Goal: Transaction & Acquisition: Purchase product/service

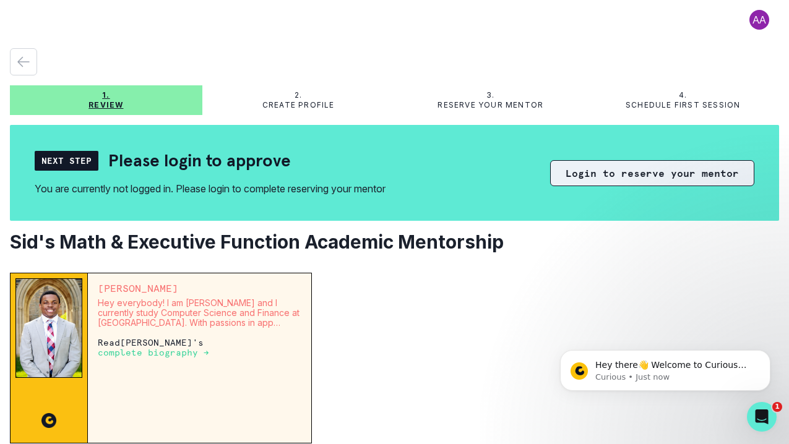
click at [601, 179] on button "Login to reserve your mentor" at bounding box center [652, 173] width 204 height 26
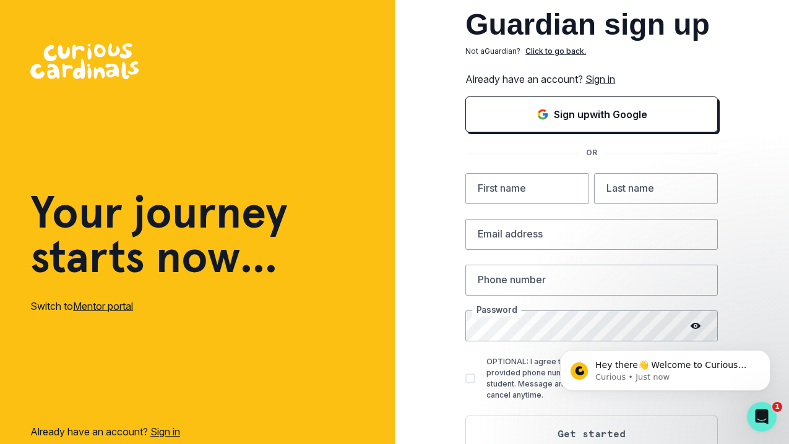
scroll to position [38, 0]
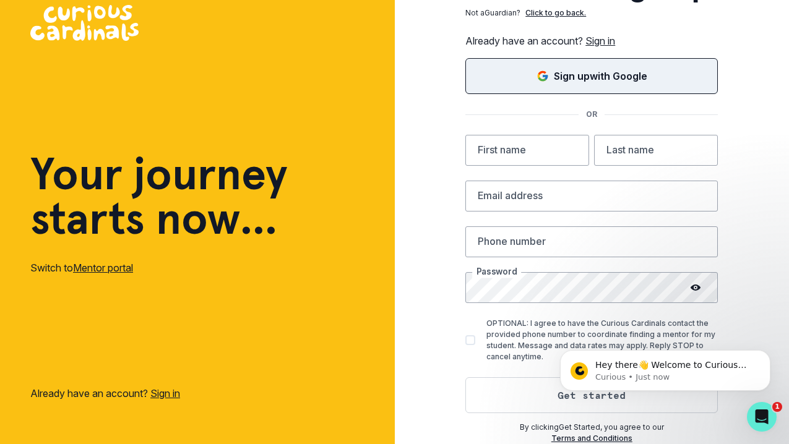
click at [655, 77] on div "Sign up with Google" at bounding box center [591, 76] width 221 height 15
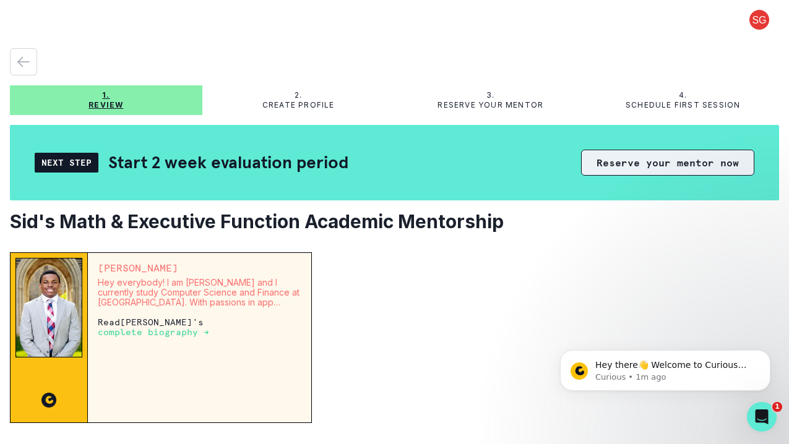
click at [640, 164] on button "Reserve your mentor now" at bounding box center [667, 163] width 173 height 26
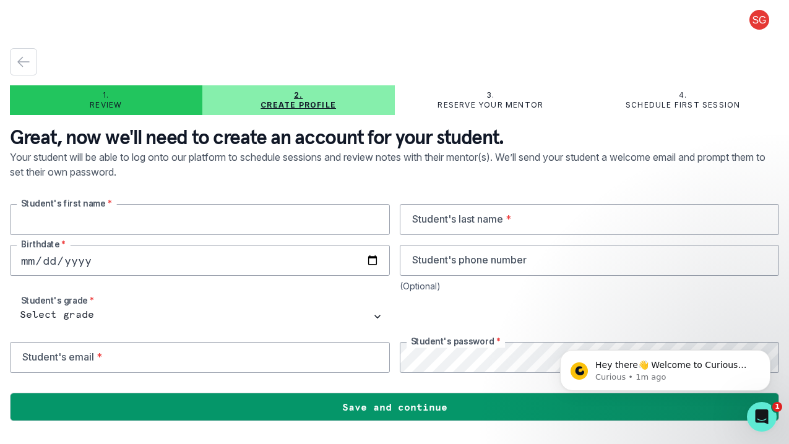
click at [284, 223] on input "text" at bounding box center [200, 219] width 380 height 31
type input "Siddharth"
type input "[PERSON_NAME]"
type input "[DATE]"
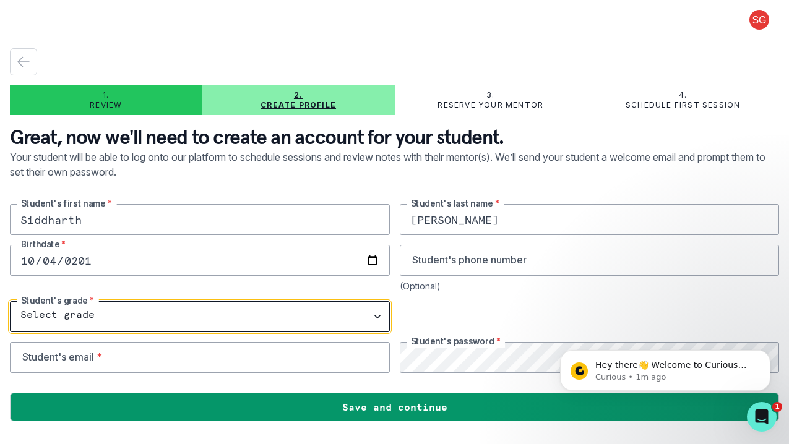
click at [153, 310] on select "Select grade 1st Grade 2nd Grade 3rd Grade 4th Grade 5th Grade 6th Grade 7th Gr…" at bounding box center [200, 316] width 380 height 31
select select "8th Grade"
click at [10, 301] on select "Select grade 1st Grade 2nd Grade 3rd Grade 4th Grade 5th Grade 6th Grade 7th Gr…" at bounding box center [200, 316] width 380 height 31
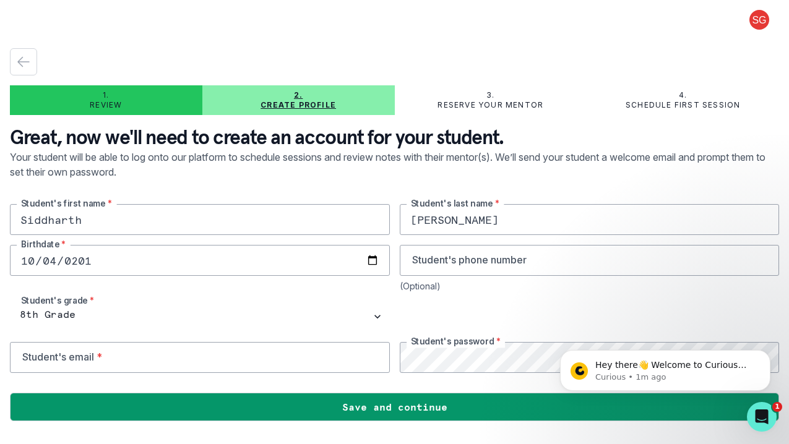
click at [445, 311] on div at bounding box center [590, 316] width 380 height 31
click at [768, 354] on icon "Dismiss notification" at bounding box center [766, 353] width 7 height 7
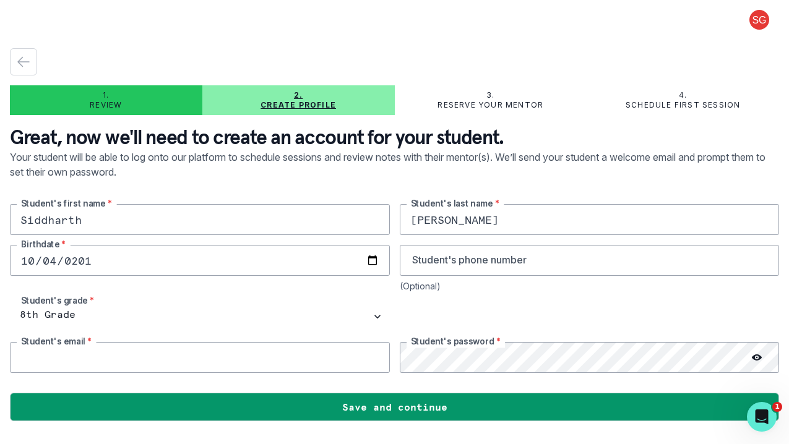
click at [280, 358] on input "email" at bounding box center [200, 357] width 380 height 31
type input "s"
click at [189, 366] on input "email" at bounding box center [200, 357] width 380 height 31
type input "[EMAIL_ADDRESS][DOMAIN_NAME]"
click at [757, 356] on icon at bounding box center [756, 358] width 10 height 10
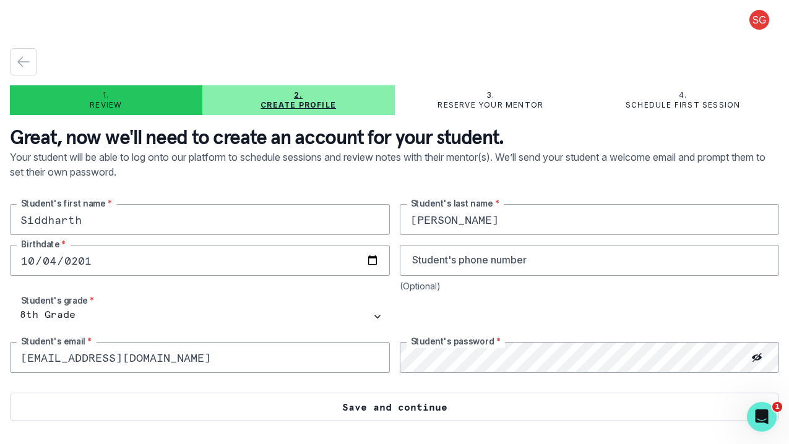
click at [477, 404] on button "Save and continue" at bounding box center [394, 407] width 769 height 28
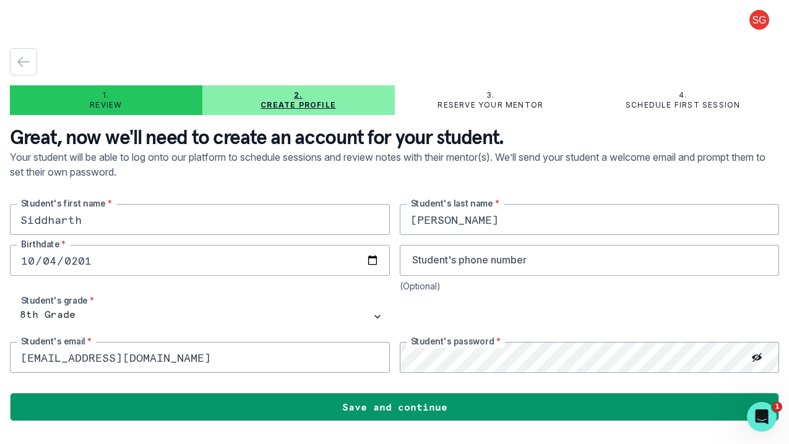
click at [406, 340] on div "[PERSON_NAME] Student's first name * [PERSON_NAME] Student's last name * [DEMOG…" at bounding box center [394, 288] width 769 height 169
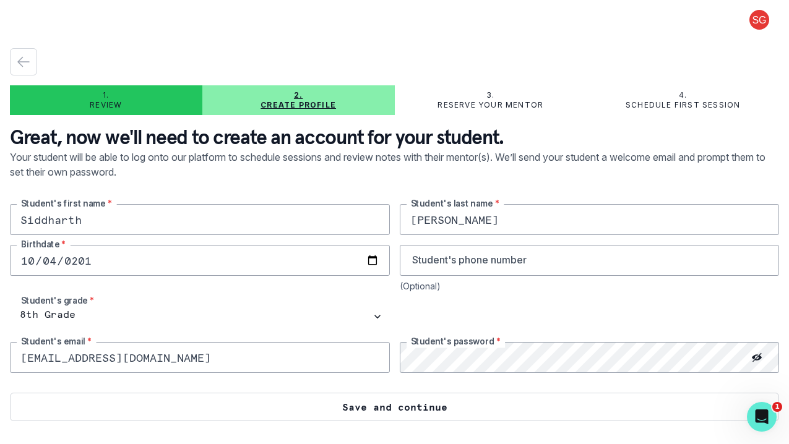
click at [374, 405] on button "Save and continue" at bounding box center [394, 407] width 769 height 28
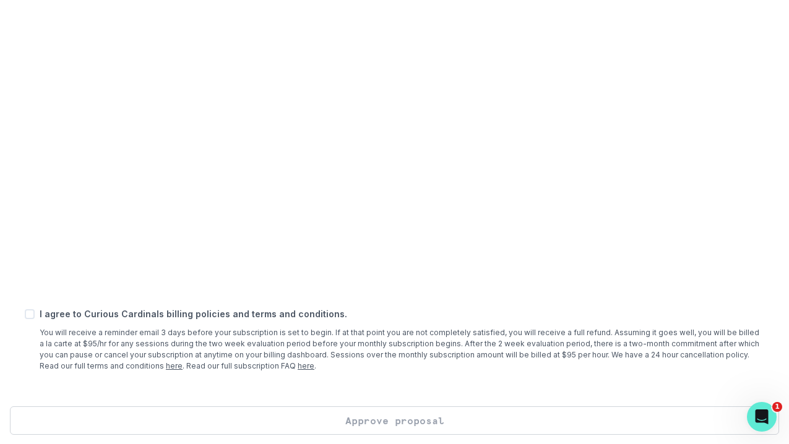
scroll to position [480, 0]
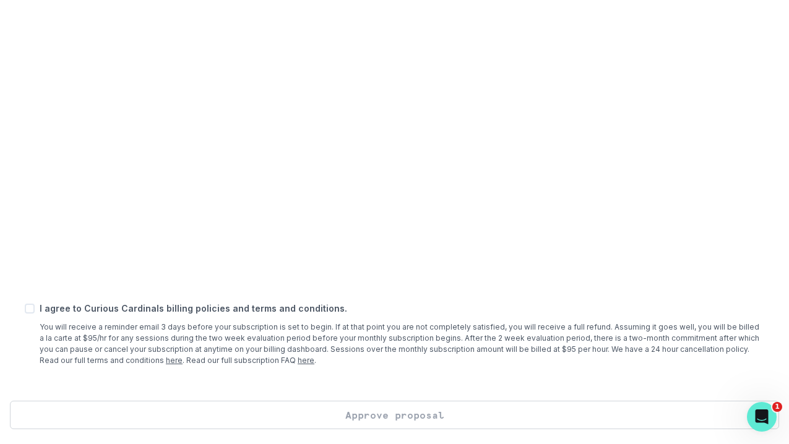
click at [29, 309] on span at bounding box center [30, 309] width 10 height 10
click at [25, 309] on input "checkbox" at bounding box center [24, 309] width 1 height 1
checkbox input "true"
click at [353, 419] on button "Approve proposal" at bounding box center [394, 415] width 769 height 28
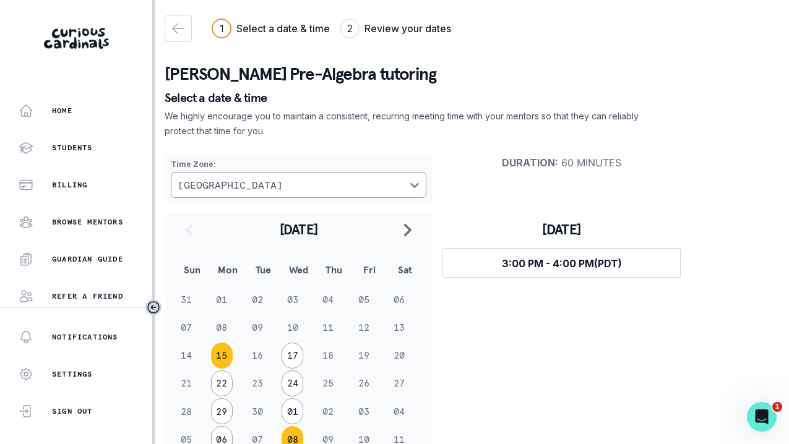
scroll to position [49, 0]
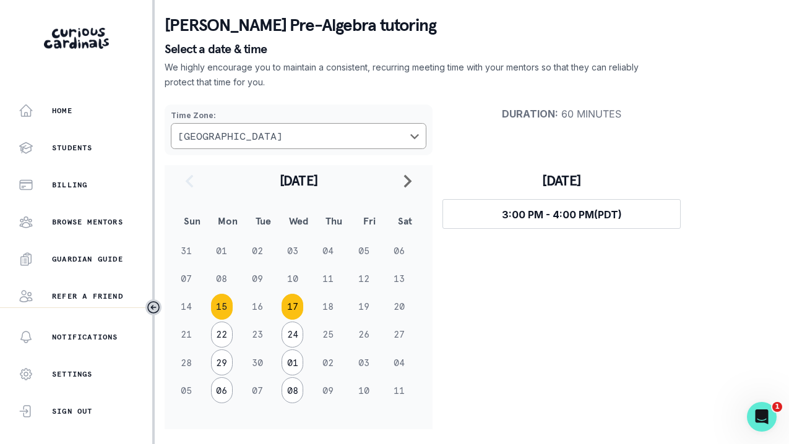
click at [296, 304] on button "17" at bounding box center [292, 307] width 22 height 26
click at [217, 336] on button "22" at bounding box center [222, 335] width 22 height 26
click at [291, 333] on button "24" at bounding box center [292, 335] width 22 height 26
click at [755, 418] on icon "Open Intercom Messenger" at bounding box center [760, 415] width 20 height 20
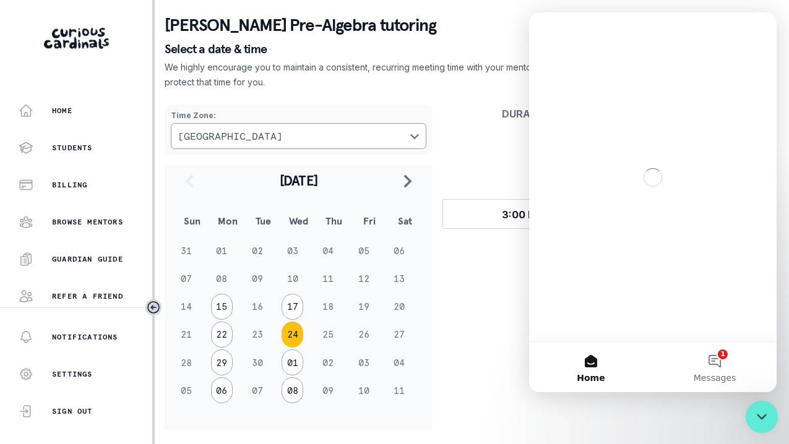
scroll to position [0, 0]
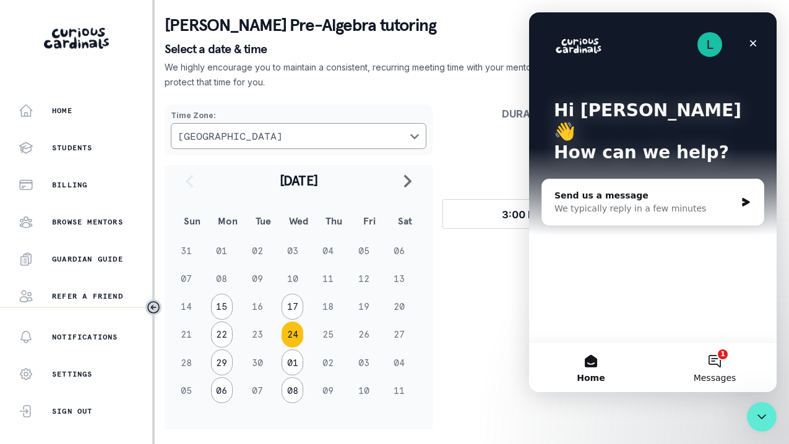
click at [712, 369] on button "1 Messages" at bounding box center [714, 367] width 124 height 49
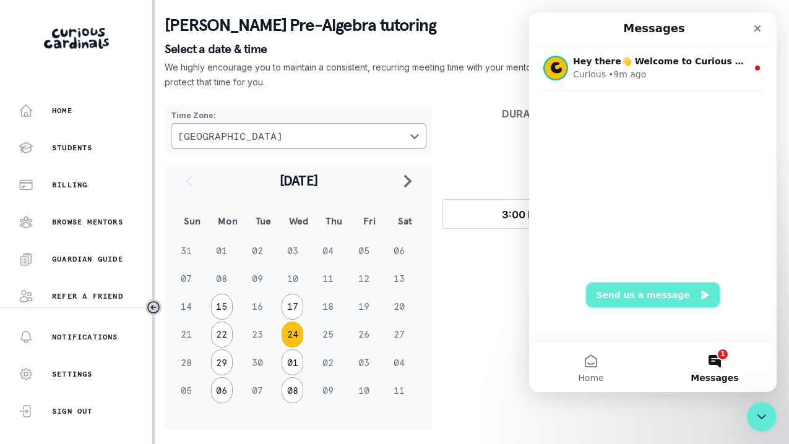
click at [631, 293] on button "Send us a message" at bounding box center [653, 295] width 134 height 25
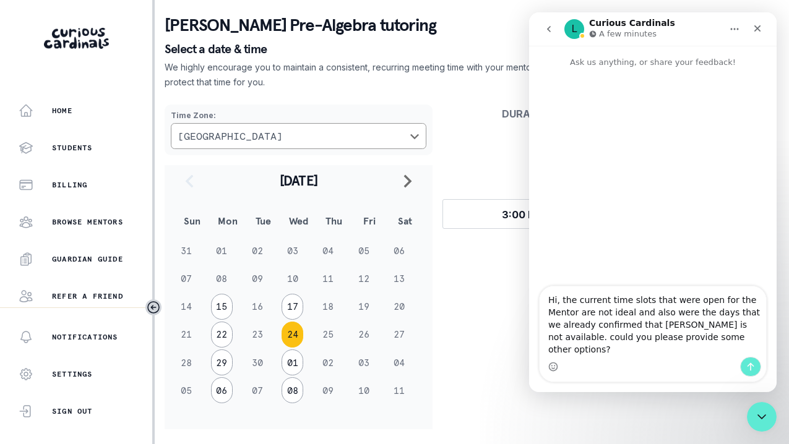
type textarea "Hi, the current time slots that were open for the Mentor are not ideal and also…"
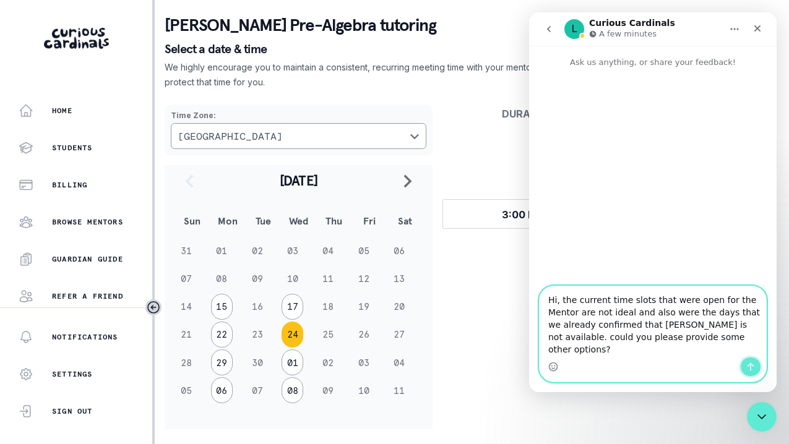
click at [749, 374] on button "Send a message…" at bounding box center [750, 367] width 21 height 20
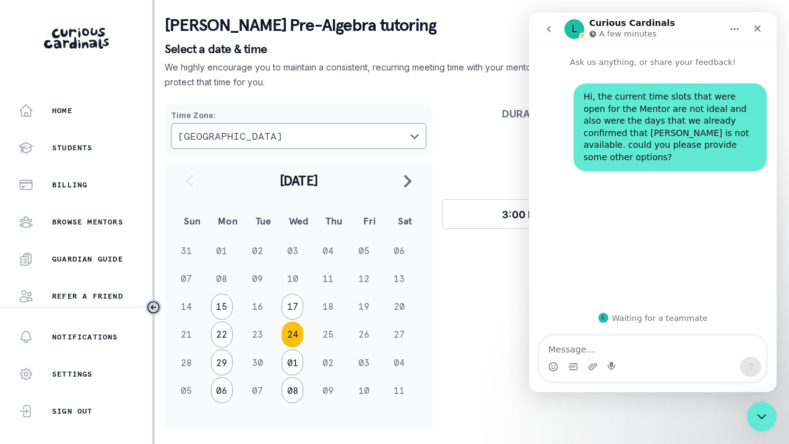
click at [461, 286] on div "[DATE] Select time 3:00 PM - 4:00 PM (PDT)" at bounding box center [561, 297] width 258 height 264
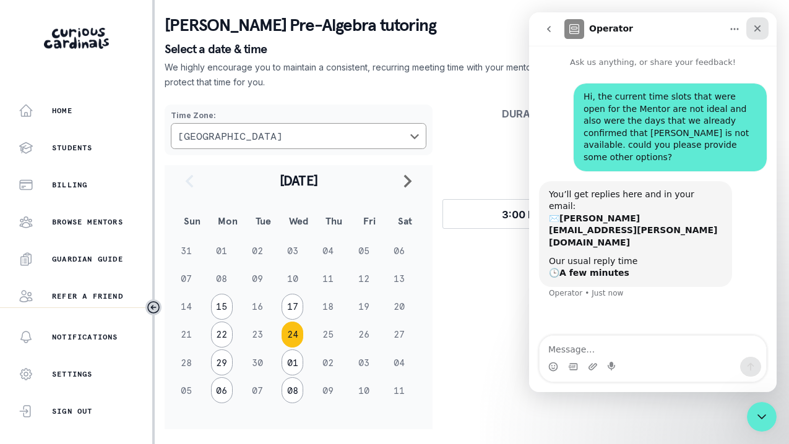
click at [758, 27] on icon "Close" at bounding box center [757, 28] width 7 height 7
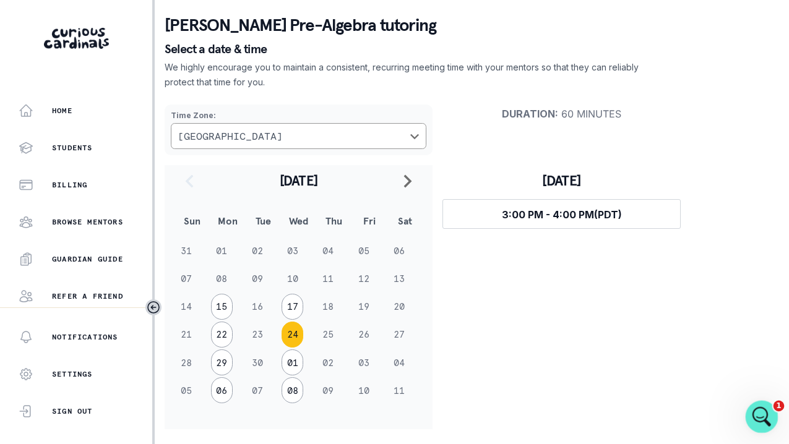
scroll to position [75, 0]
click at [767, 414] on icon "Open Intercom Messenger" at bounding box center [760, 415] width 20 height 20
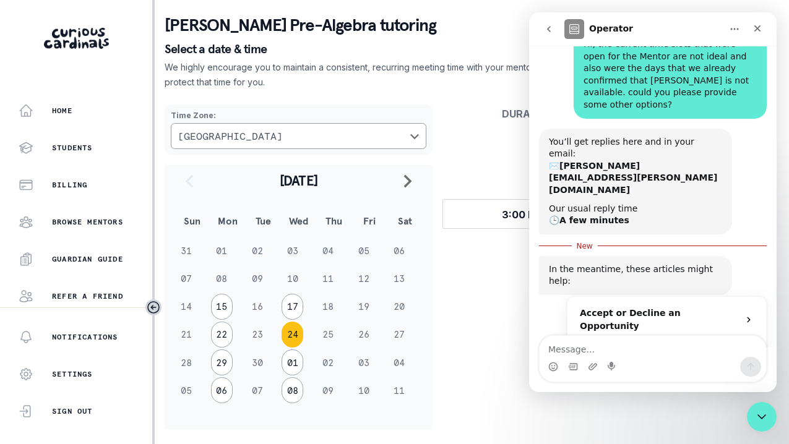
scroll to position [95, 0]
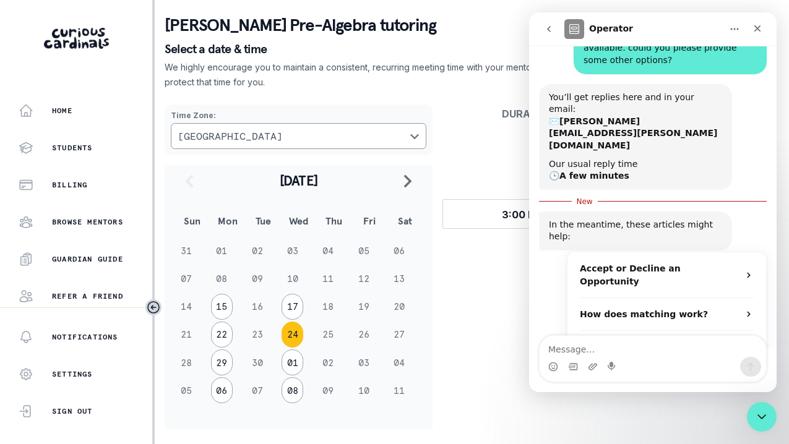
click at [539, 252] on div "Accept or Decline an Opportunity How does matching work? Session Rescheduling M…" at bounding box center [653, 323] width 228 height 143
click at [550, 252] on div "Accept or Decline an Opportunity How does matching work? Session Rescheduling M…" at bounding box center [653, 323] width 228 height 143
click at [591, 331] on div "Session Rescheduling" at bounding box center [666, 347] width 199 height 33
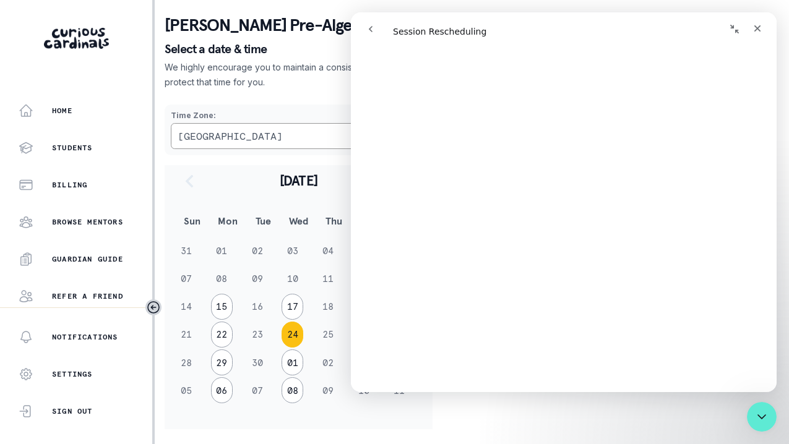
scroll to position [440, 0]
click at [757, 32] on icon "Close" at bounding box center [757, 29] width 10 height 10
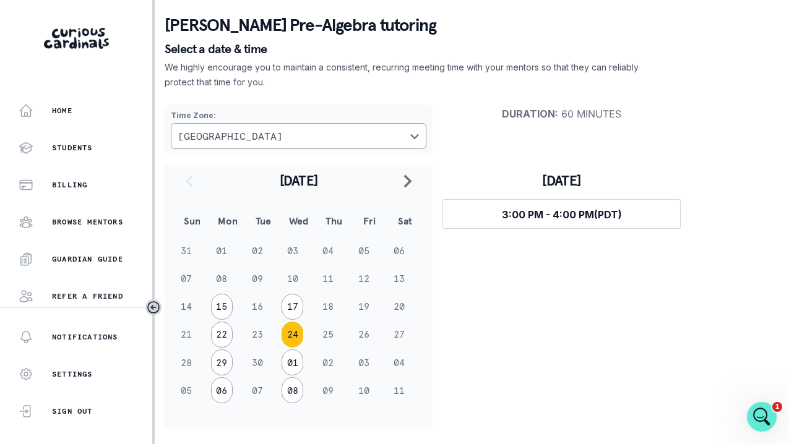
click at [586, 343] on div "[DATE] Select time 3:00 PM - 4:00 PM (PDT)" at bounding box center [561, 297] width 258 height 264
click at [98, 158] on button "Students" at bounding box center [76, 147] width 152 height 25
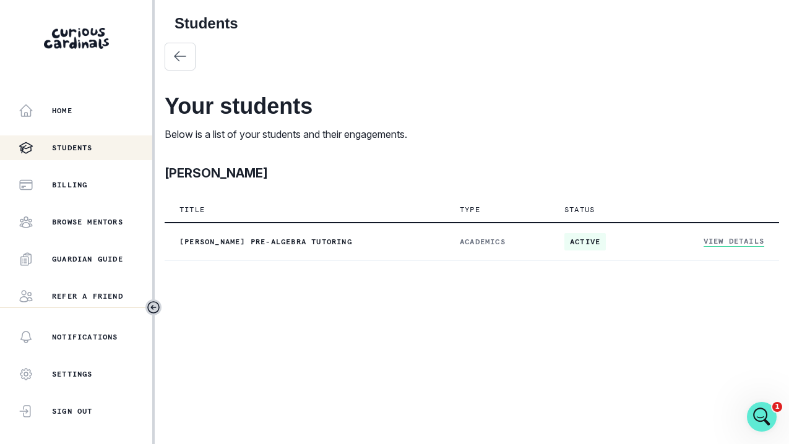
click at [351, 324] on main "Students Your students Below is a list of your students and their engagements. …" at bounding box center [472, 222] width 634 height 444
click at [89, 225] on p "Browse Mentors" at bounding box center [87, 222] width 71 height 10
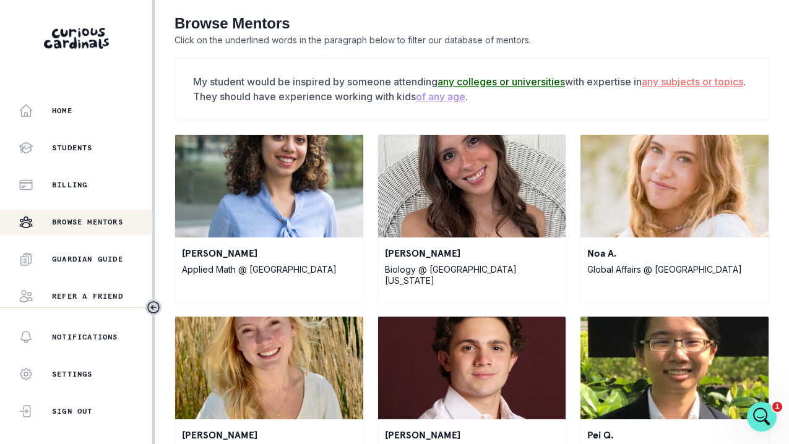
click at [696, 82] on u "any subjects or topics" at bounding box center [691, 81] width 101 height 12
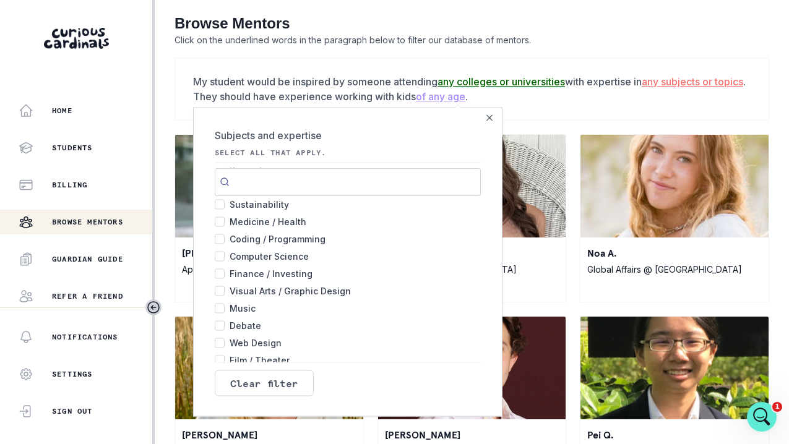
scroll to position [501, 0]
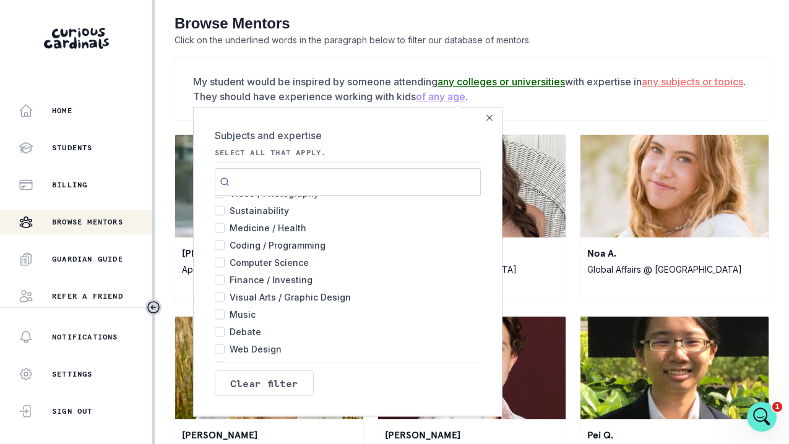
click at [221, 280] on input "Finance / Investing 125" at bounding box center [220, 280] width 10 height 10
checkbox input "true"
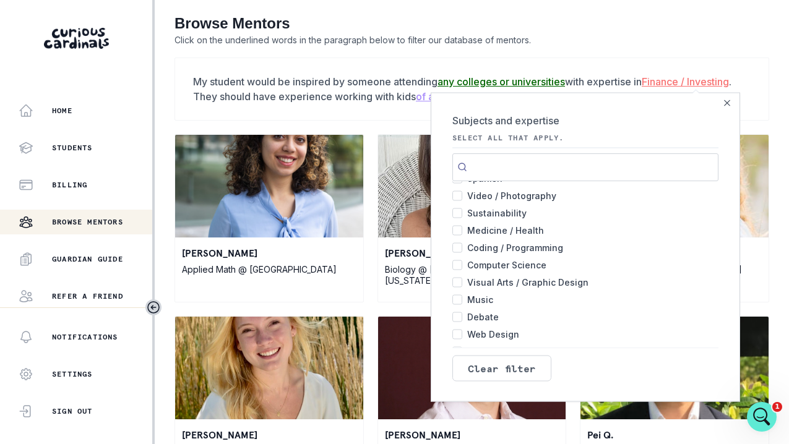
scroll to position [0, 0]
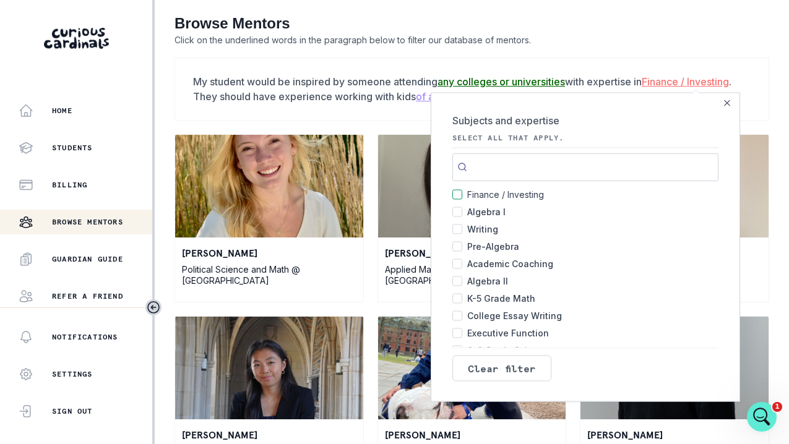
click at [461, 231] on input "Writing 474" at bounding box center [457, 229] width 10 height 10
checkbox input "true"
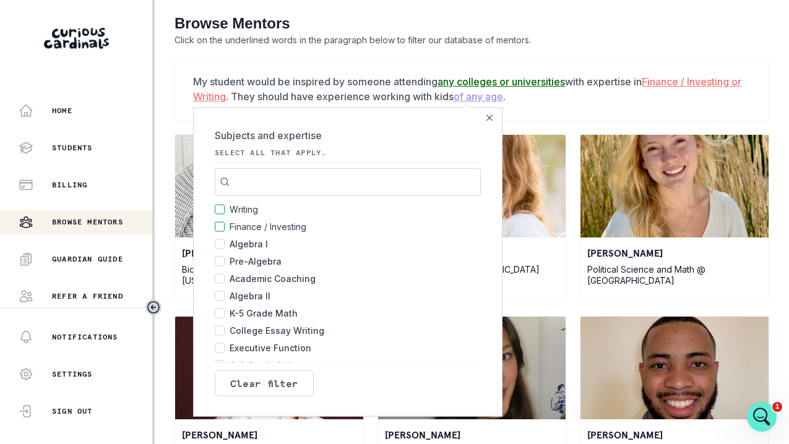
click at [221, 246] on input "Algebra I 507" at bounding box center [220, 244] width 10 height 10
checkbox input "true"
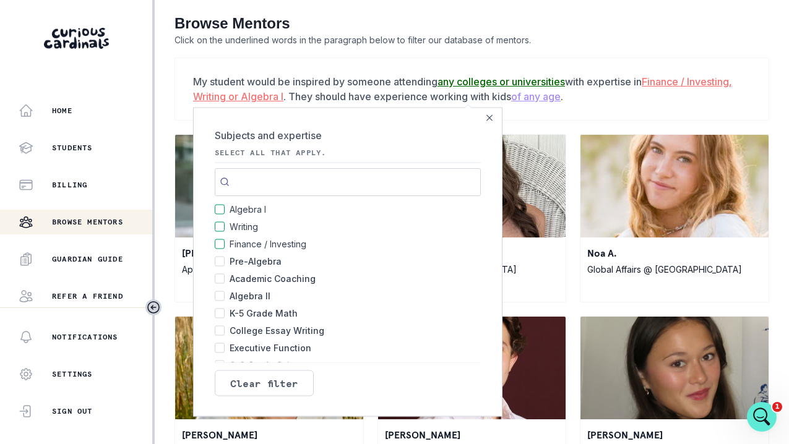
click at [221, 281] on input "Academic Coaching 449" at bounding box center [220, 278] width 10 height 10
checkbox input "true"
click at [223, 348] on input "Executive Function 386" at bounding box center [220, 348] width 10 height 10
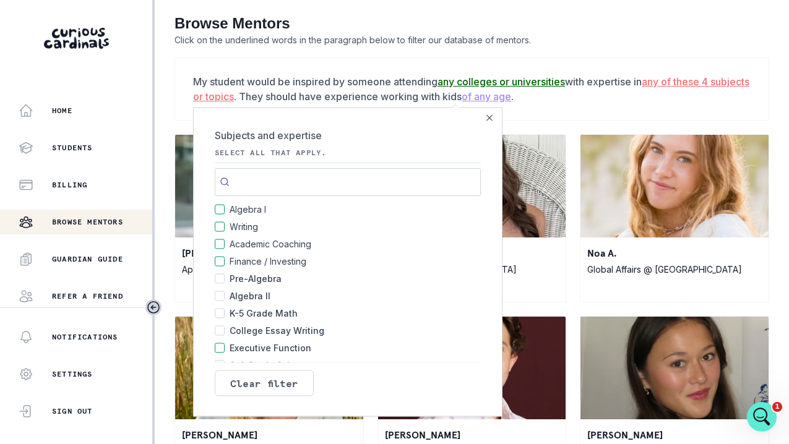
checkbox input "true"
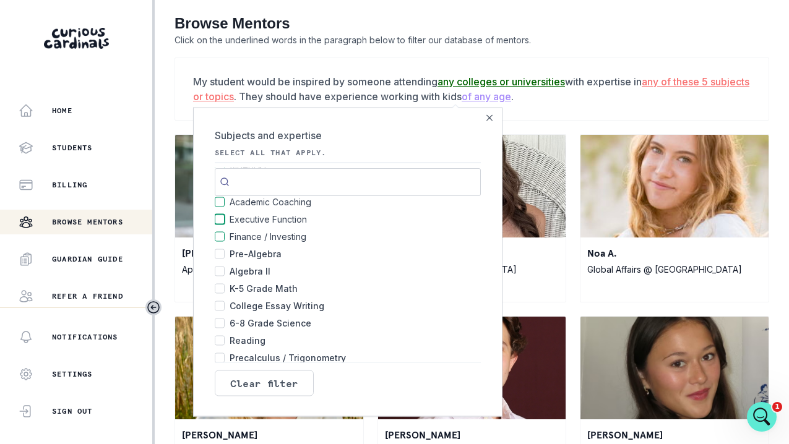
scroll to position [43, 0]
click at [218, 322] on input "6-8 Grade Science 369" at bounding box center [220, 322] width 10 height 10
checkbox input "true"
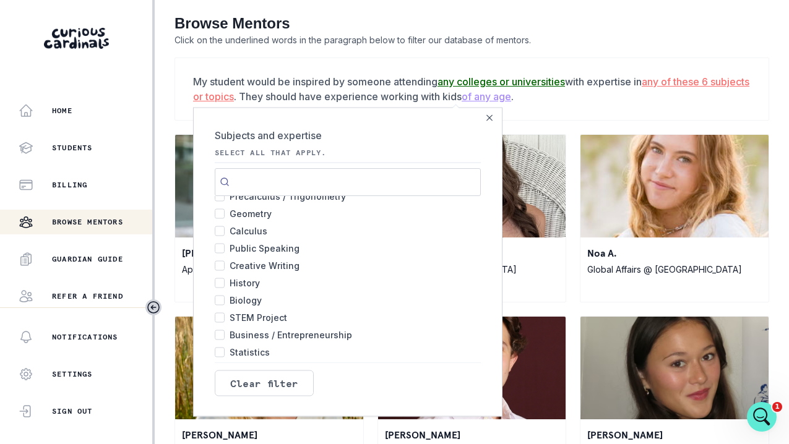
scroll to position [205, 0]
click at [221, 263] on input "Creative Writing 272" at bounding box center [220, 264] width 10 height 10
checkbox input "true"
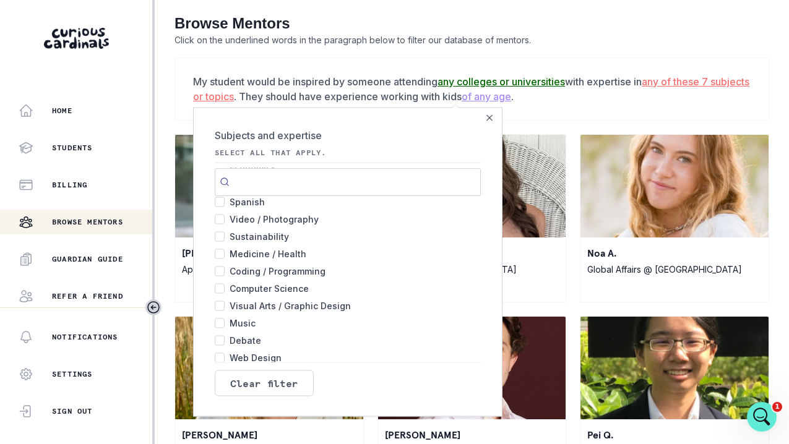
scroll to position [497, 0]
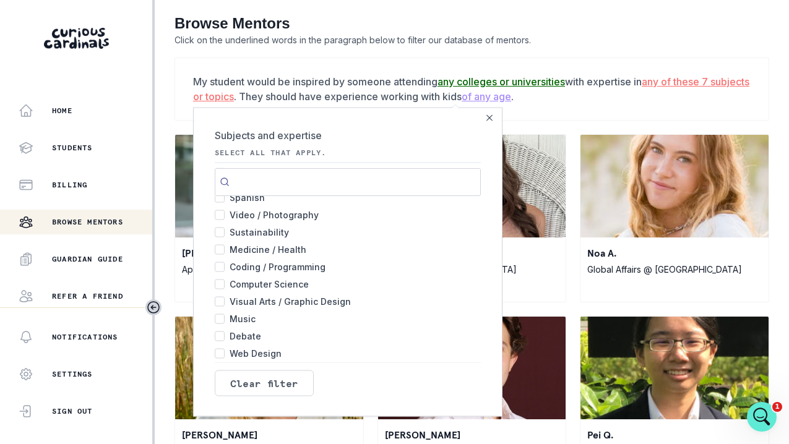
click at [220, 284] on input "Computer Science 127" at bounding box center [220, 284] width 10 height 10
checkbox input "true"
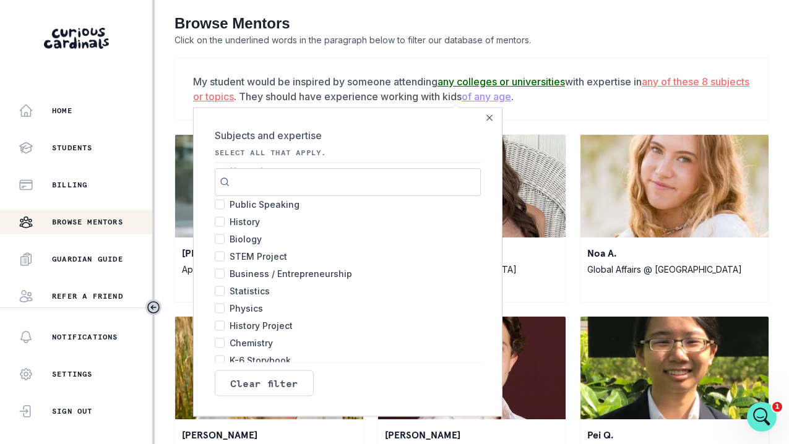
scroll to position [393, 0]
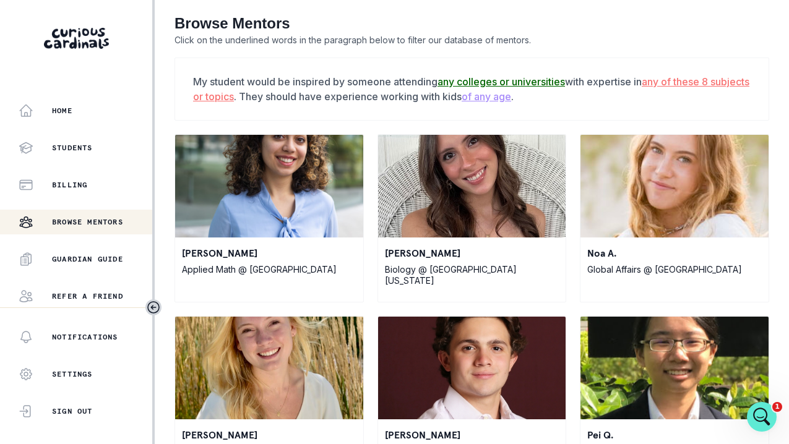
click at [621, 101] on p "My student would be inspired by someone attending any colleges or universities …" at bounding box center [471, 89] width 557 height 30
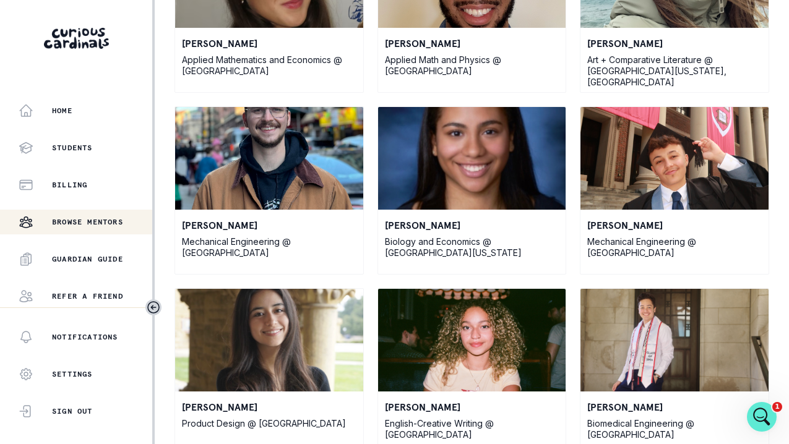
scroll to position [0, 0]
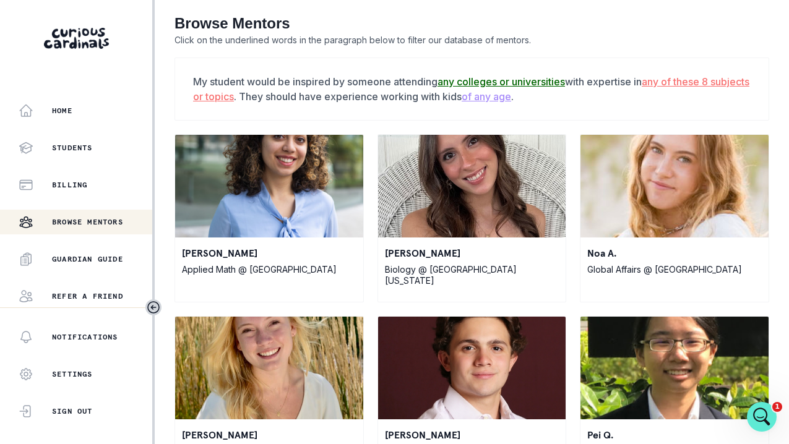
click at [680, 83] on u "any of these 8 subjects or topics" at bounding box center [471, 88] width 556 height 27
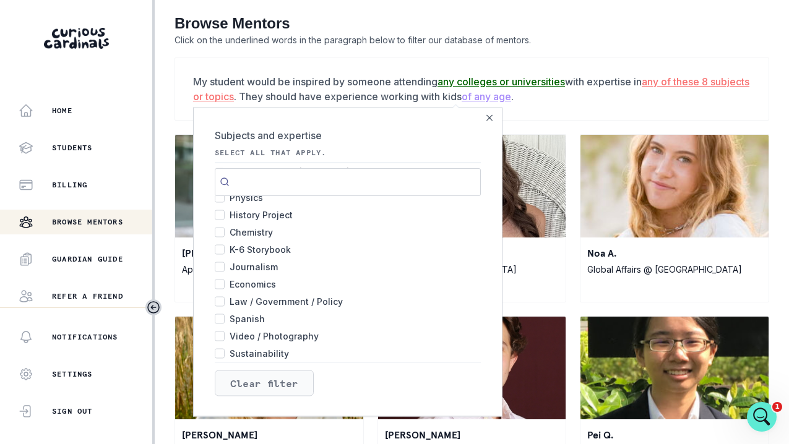
click at [249, 386] on button "Clear filter" at bounding box center [264, 383] width 99 height 26
checkbox input "false"
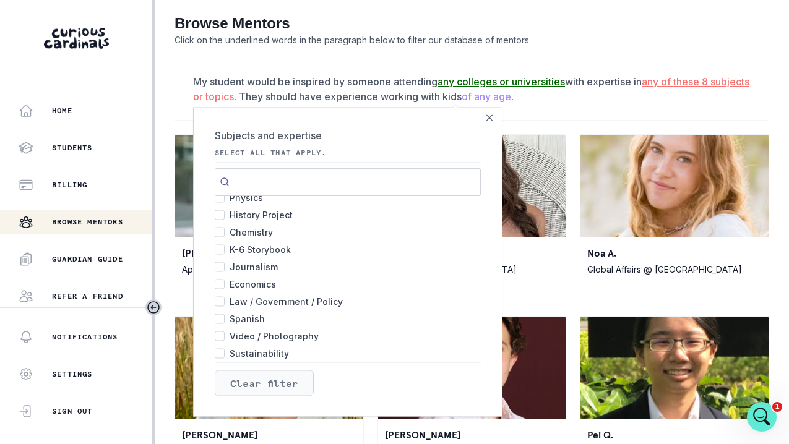
checkbox input "false"
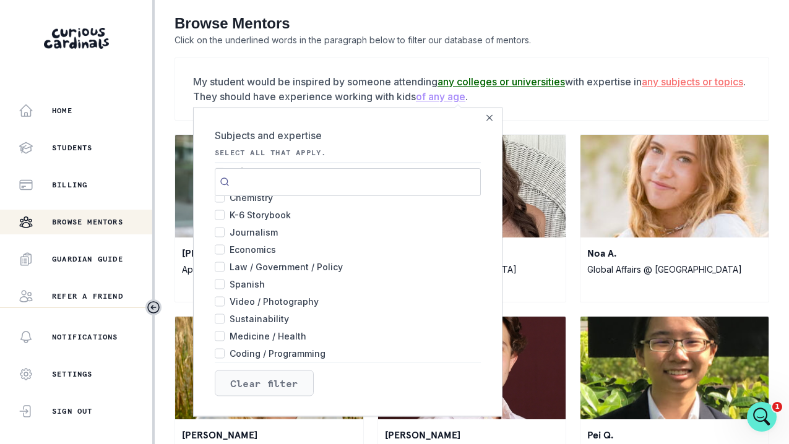
scroll to position [358, 0]
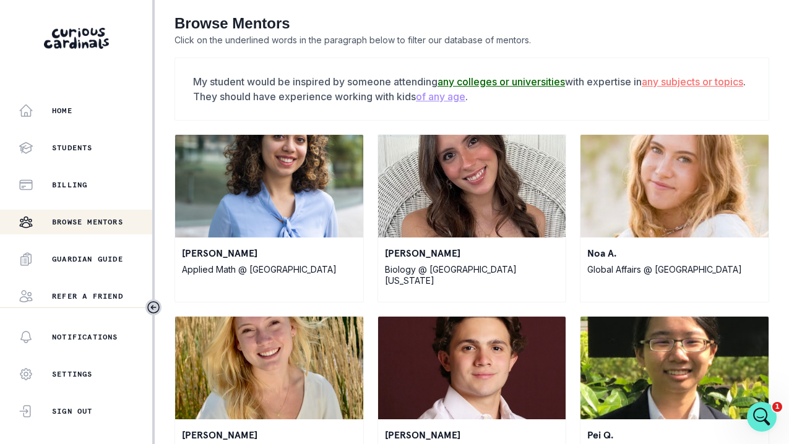
click at [509, 80] on u "any colleges or universities" at bounding box center [500, 81] width 127 height 12
click at [497, 80] on u "any colleges or universities" at bounding box center [500, 81] width 127 height 12
click at [469, 79] on u "any colleges or universities" at bounding box center [500, 81] width 127 height 12
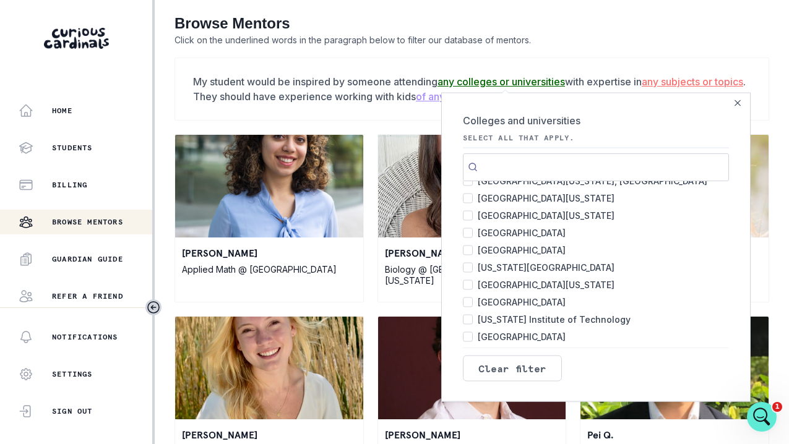
scroll to position [167, 0]
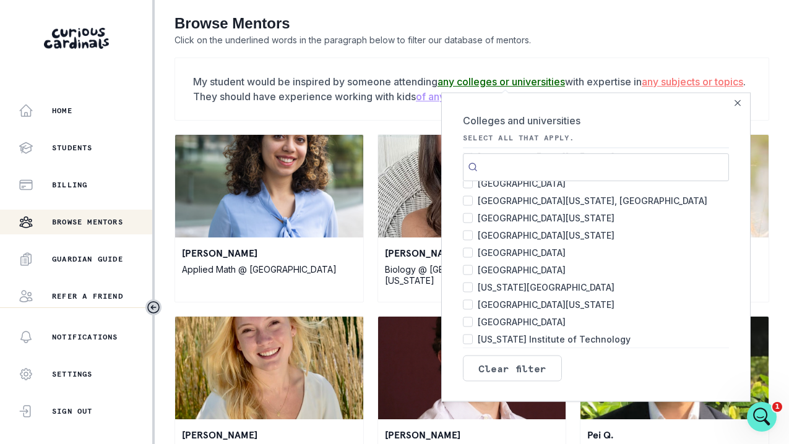
click at [468, 215] on input "[GEOGRAPHIC_DATA][US_STATE] 16" at bounding box center [468, 218] width 10 height 10
checkbox input "true"
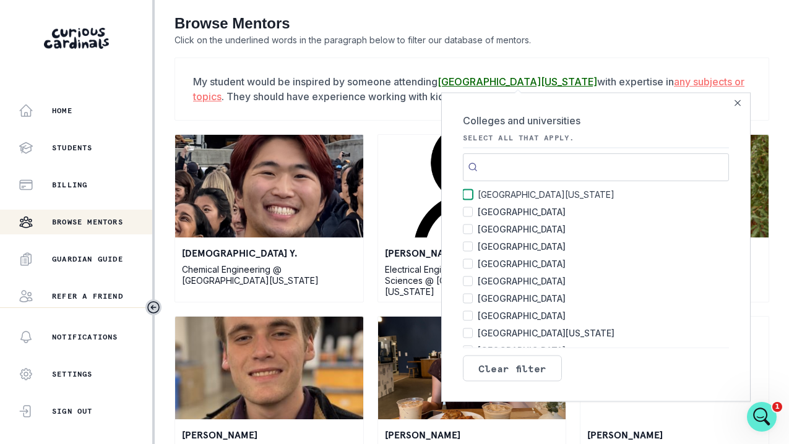
scroll to position [81, 0]
click at [468, 213] on input "[GEOGRAPHIC_DATA] 140" at bounding box center [468, 212] width 10 height 10
checkbox input "true"
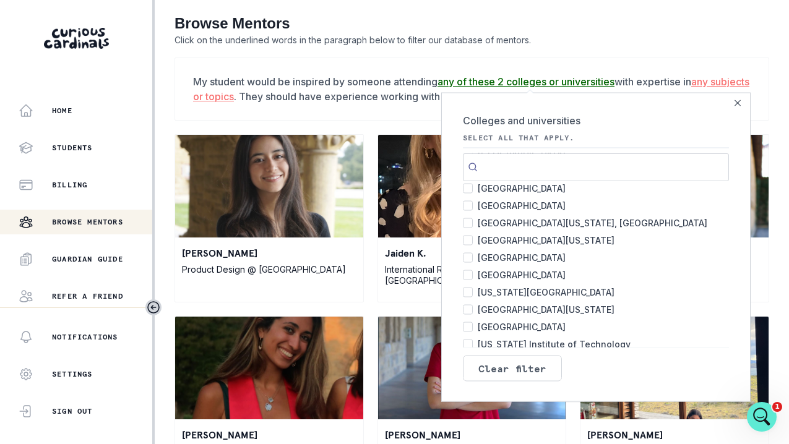
scroll to position [167, 0]
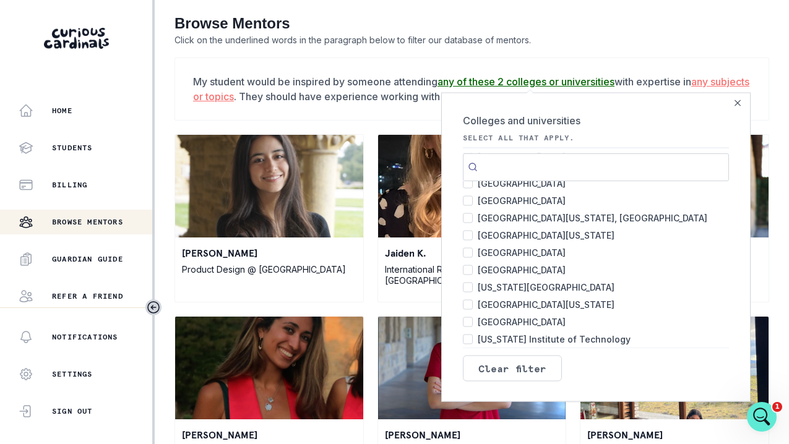
click at [467, 220] on input "[GEOGRAPHIC_DATA][US_STATE], [GEOGRAPHIC_DATA] 19" at bounding box center [468, 218] width 10 height 10
checkbox input "true"
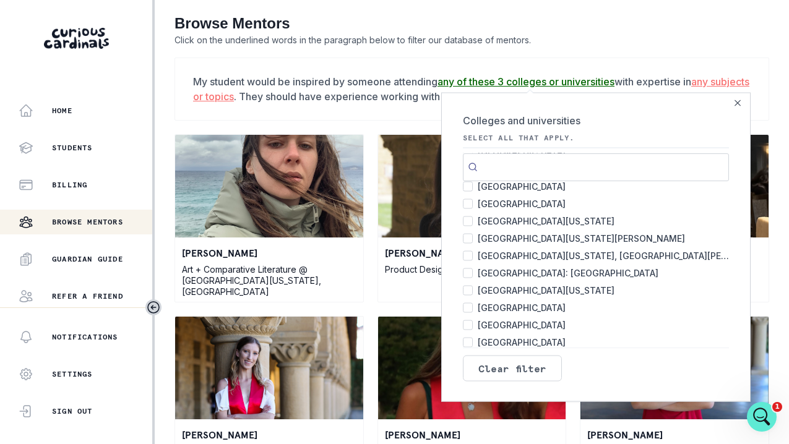
scroll to position [594, 0]
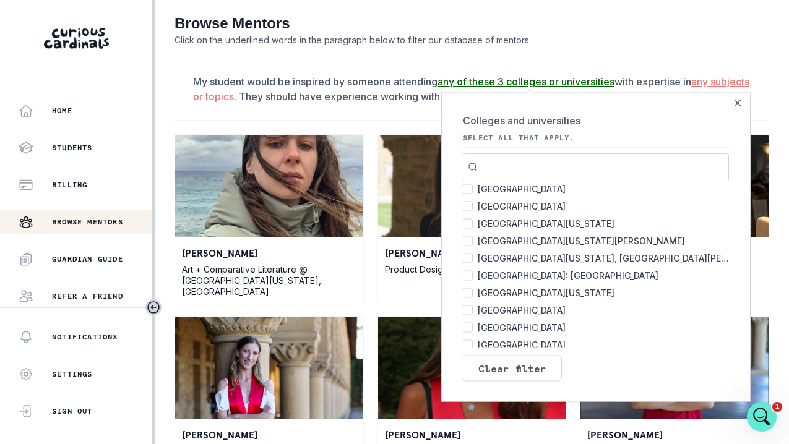
click at [468, 241] on input "[GEOGRAPHIC_DATA][US_STATE], [PERSON_NAME] 2" at bounding box center [468, 241] width 10 height 10
checkbox input "true"
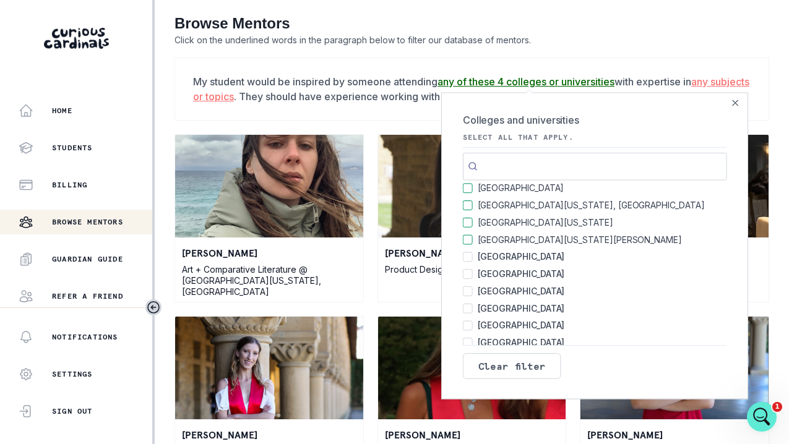
click at [767, 68] on div "My student would be inspired by someone attending any of these 4 colleges or un…" at bounding box center [471, 89] width 594 height 63
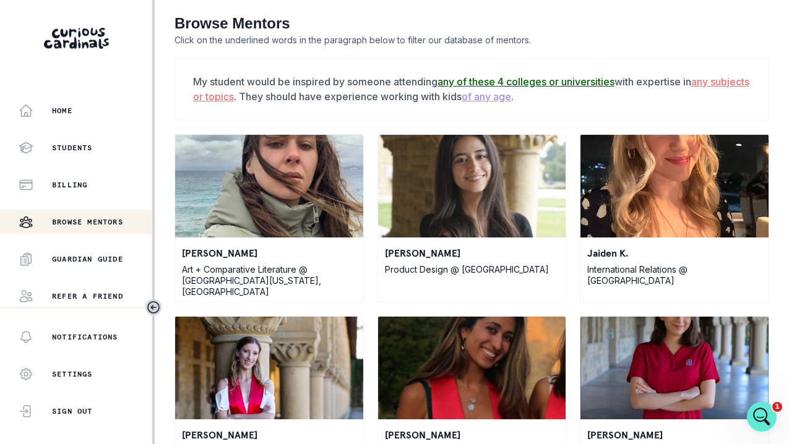
click at [601, 79] on u "any of these 4 colleges or universities" at bounding box center [525, 81] width 177 height 12
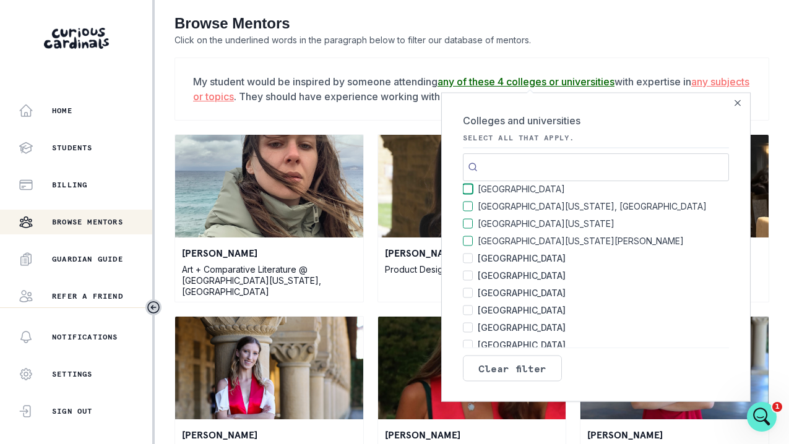
click at [469, 188] on input "[GEOGRAPHIC_DATA] 140" at bounding box center [468, 189] width 10 height 10
checkbox input "false"
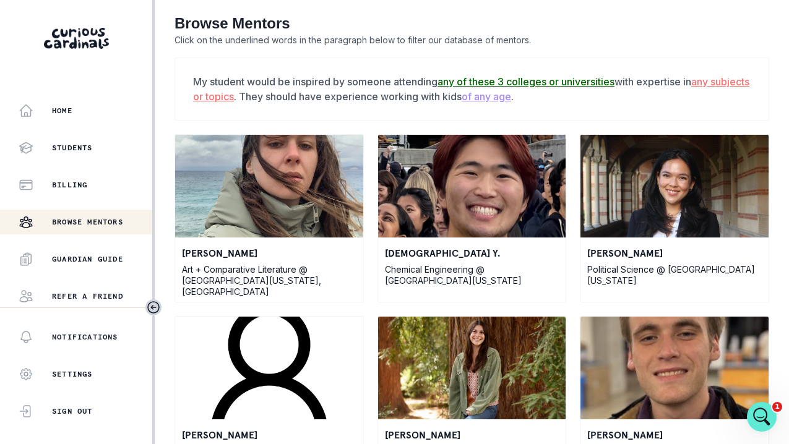
click at [765, 418] on icon "Open Intercom Messenger" at bounding box center [760, 415] width 20 height 20
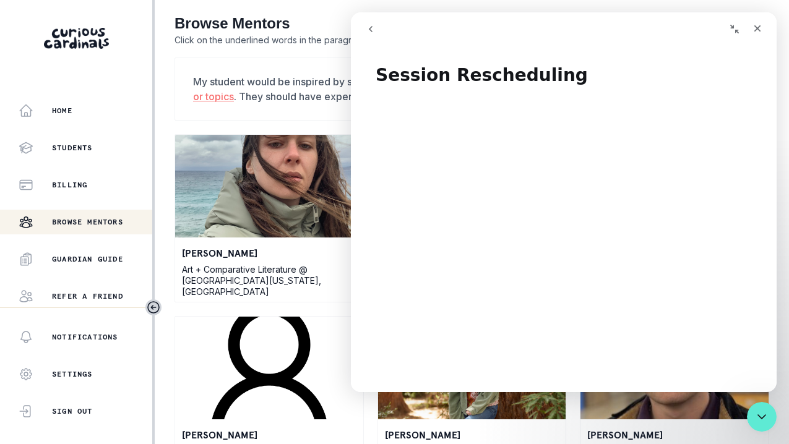
click at [735, 29] on icon "Collapse window" at bounding box center [734, 29] width 10 height 10
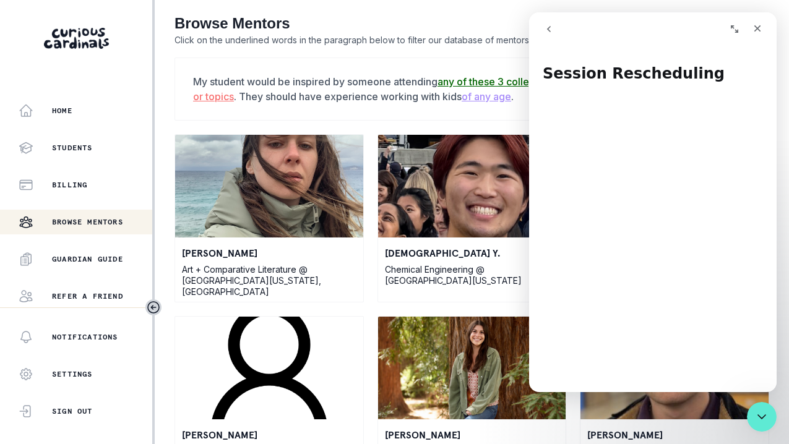
click at [735, 30] on icon "Expand window" at bounding box center [733, 28] width 7 height 7
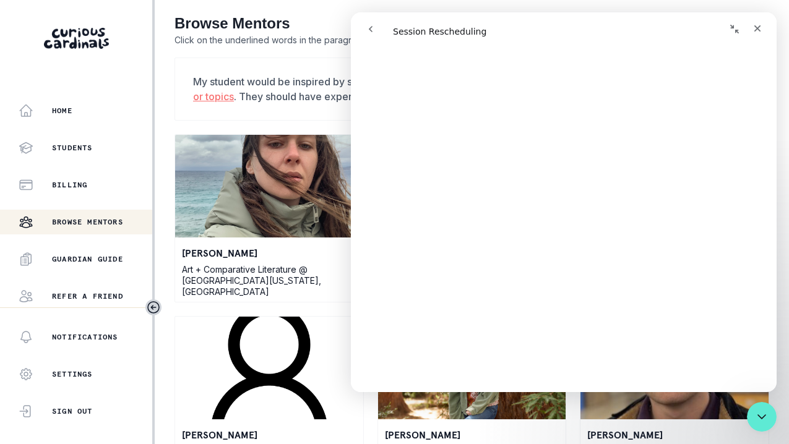
scroll to position [488, 0]
click at [375, 30] on button "go back" at bounding box center [371, 29] width 24 height 24
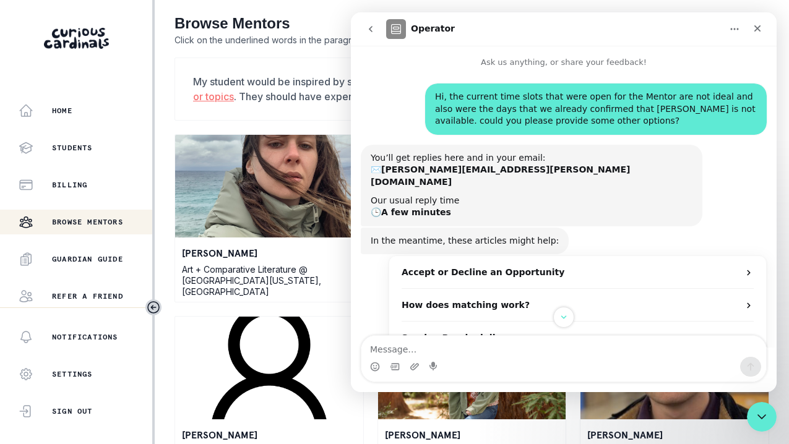
scroll to position [135, 0]
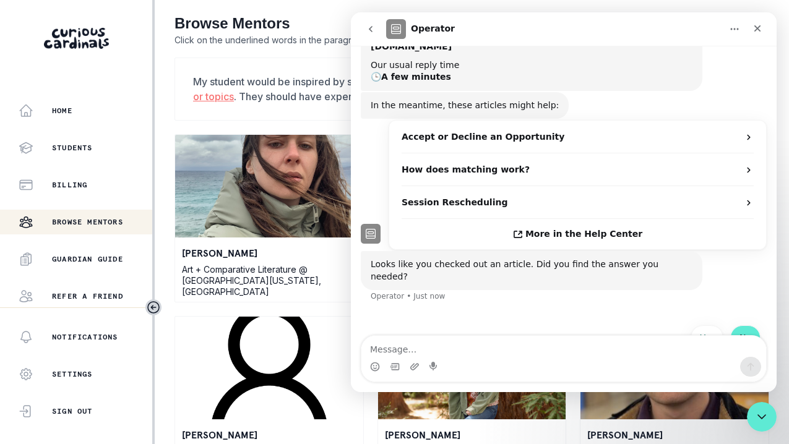
click at [742, 325] on button "No" at bounding box center [745, 337] width 30 height 25
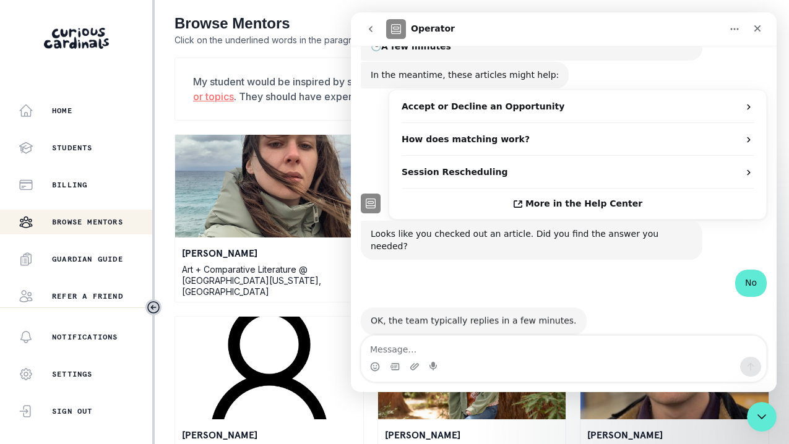
scroll to position [165, 0]
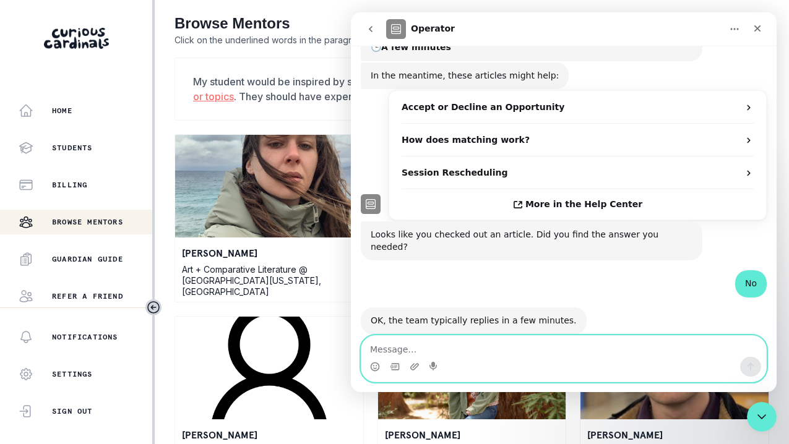
click at [531, 343] on textarea "Message…" at bounding box center [563, 346] width 404 height 21
type textarea "ok"
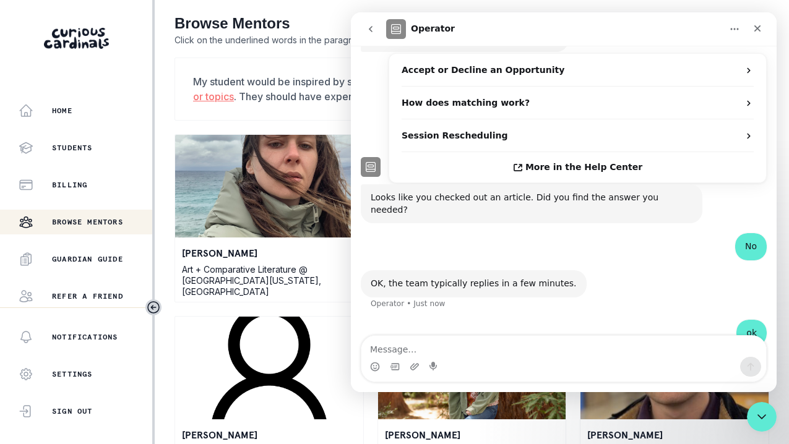
click at [161, 210] on main "Browse Mentors Click on the underlined words in the paragraph below to filter o…" at bounding box center [472, 222] width 634 height 444
click at [287, 61] on div "My student would be inspired by someone attending any of these 3 colleges or un…" at bounding box center [471, 89] width 594 height 63
click at [372, 27] on icon "go back" at bounding box center [371, 29] width 10 height 10
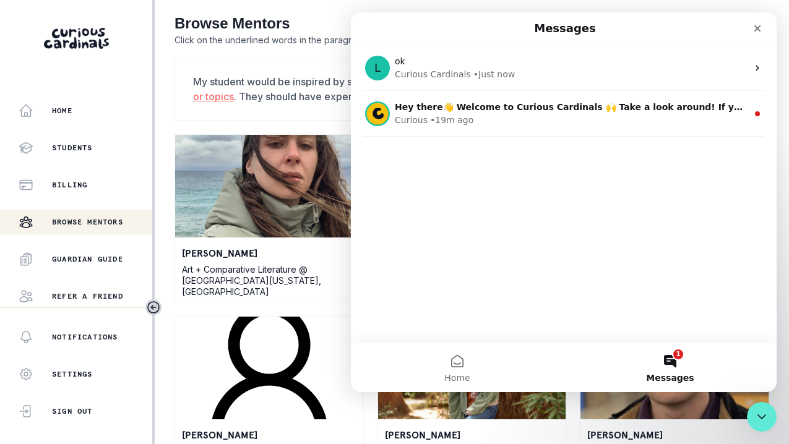
scroll to position [0, 0]
